Goal: Complete application form: Complete application form

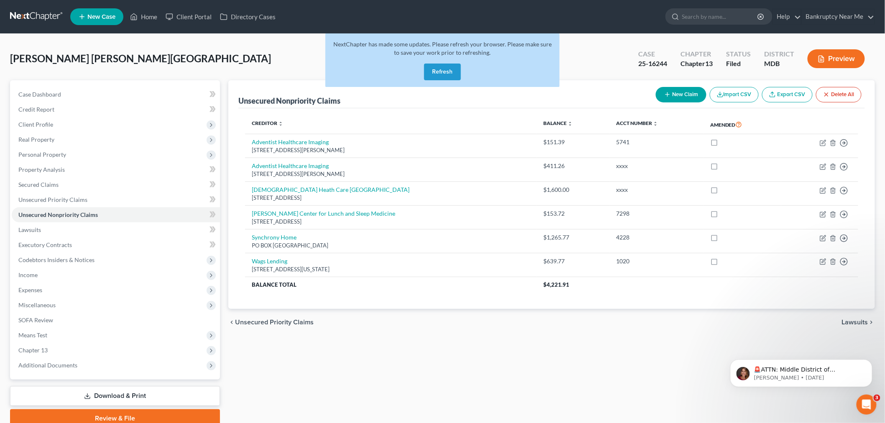
click at [438, 72] on button "Refresh" at bounding box center [442, 72] width 37 height 17
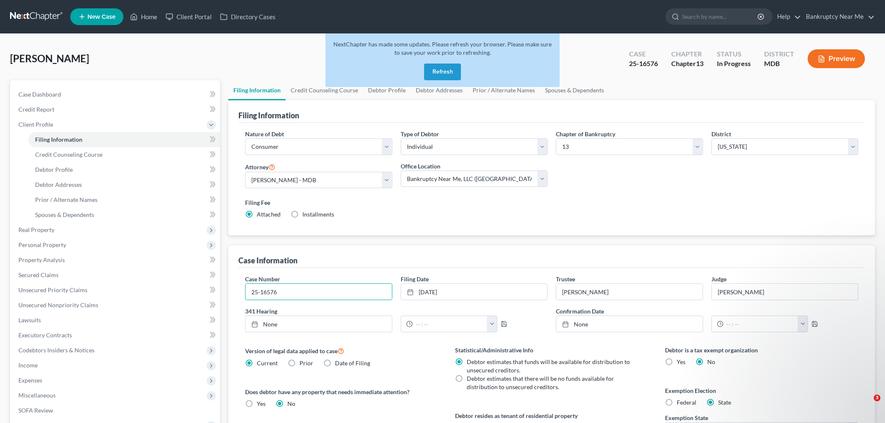
select select "1"
select select "0"
select select "3"
select select "38"
select select "0"
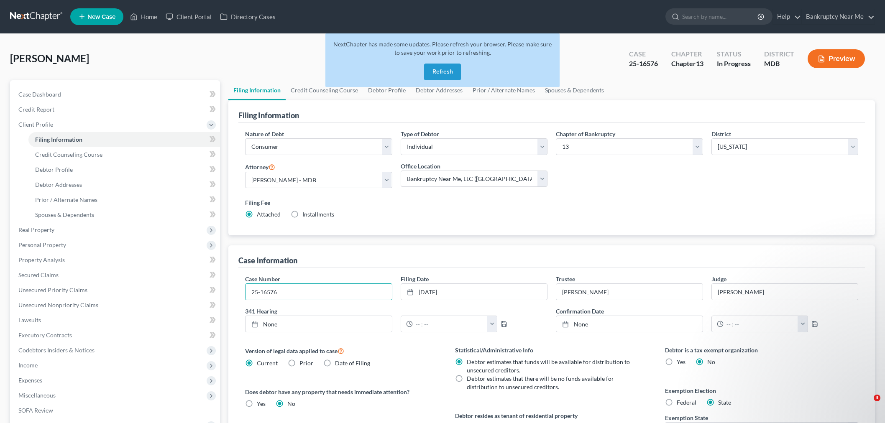
select select "0"
select select "21"
click at [443, 80] on div "NextChapter has made some updates. Please refresh your browser. Please make sur…" at bounding box center [442, 60] width 234 height 54
click at [443, 72] on button "Refresh" at bounding box center [442, 72] width 37 height 17
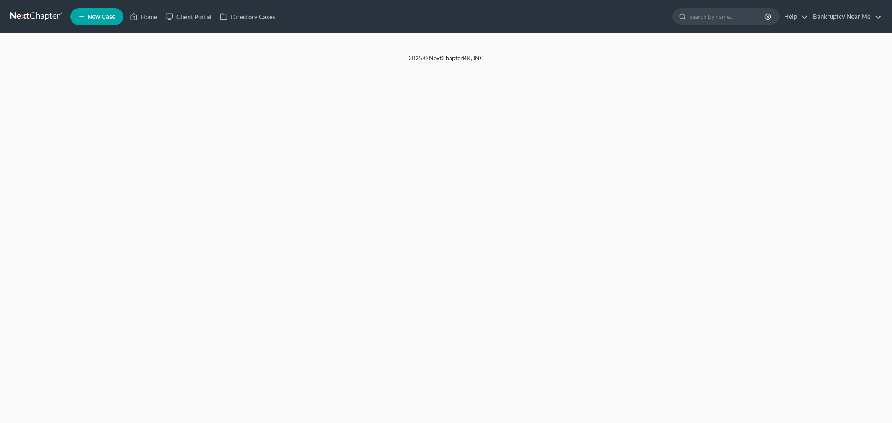
select select "1"
select select "0"
select select "3"
select select "38"
select select "0"
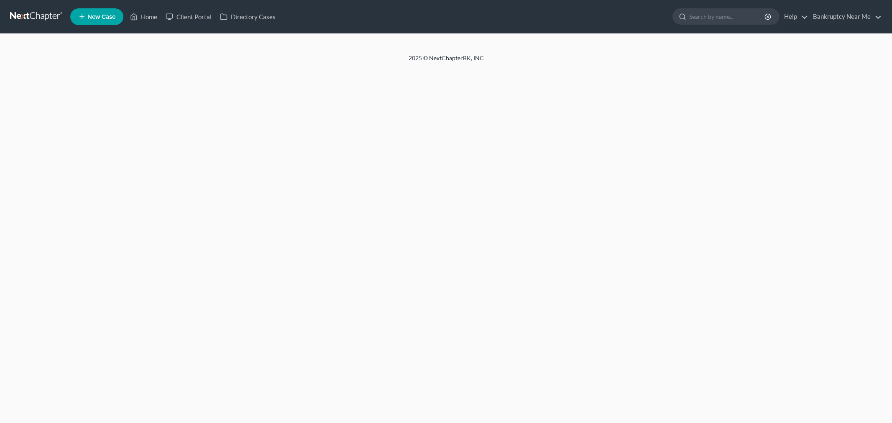
select select "0"
select select "21"
